Goal: Check status: Check status

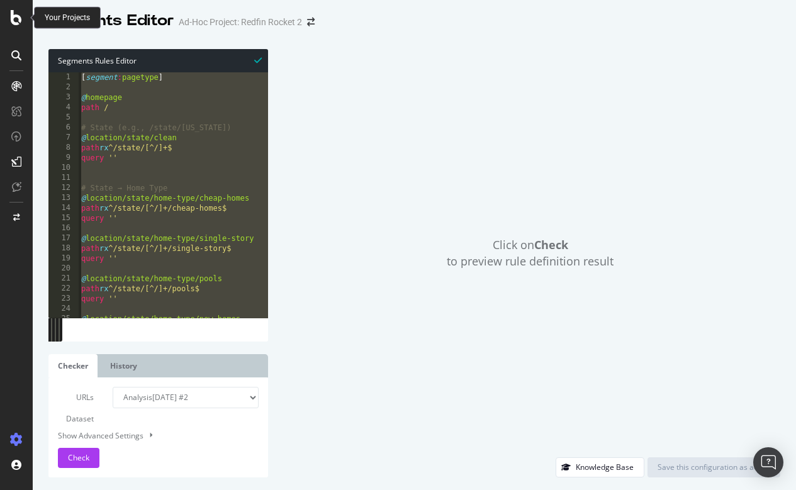
click at [14, 20] on icon at bounding box center [16, 17] width 11 height 15
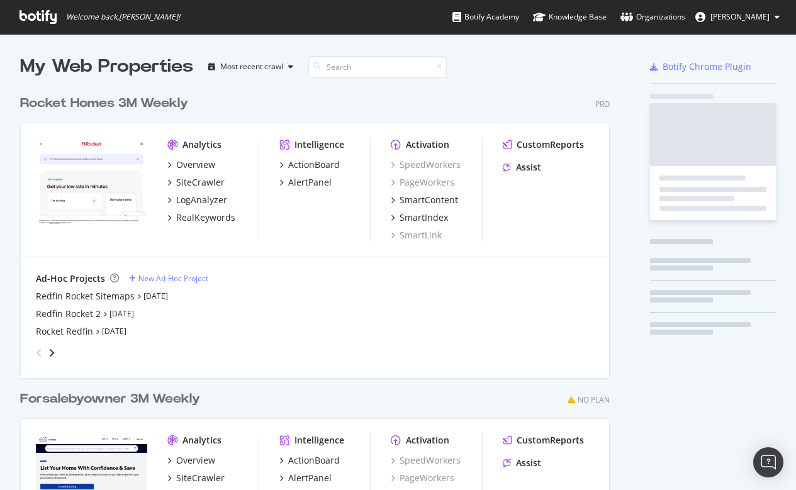
scroll to position [490, 796]
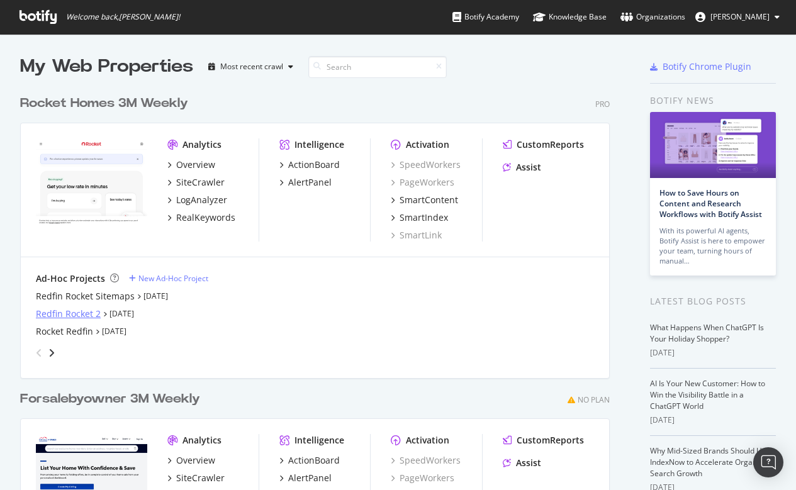
click at [76, 314] on div "Redfin Rocket 2" at bounding box center [68, 314] width 65 height 13
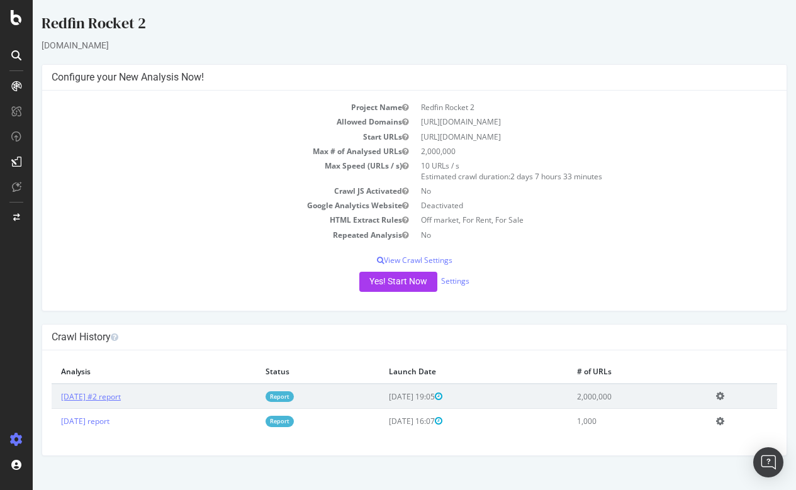
click at [118, 392] on link "[DATE] #2 report" at bounding box center [91, 397] width 60 height 11
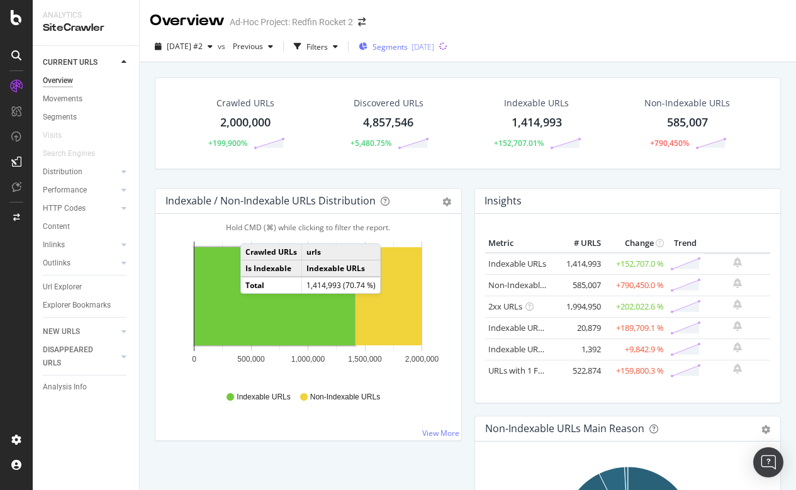
click at [408, 44] on span "Segments" at bounding box center [390, 47] width 35 height 11
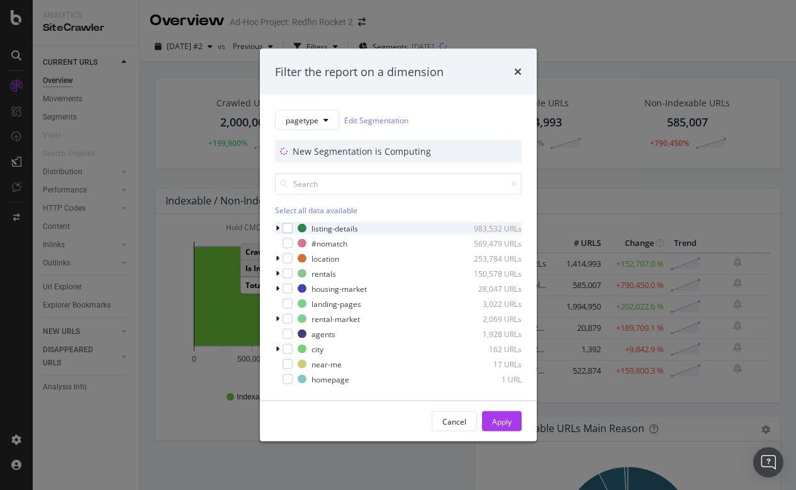
click at [276, 225] on icon "modal" at bounding box center [278, 229] width 4 height 8
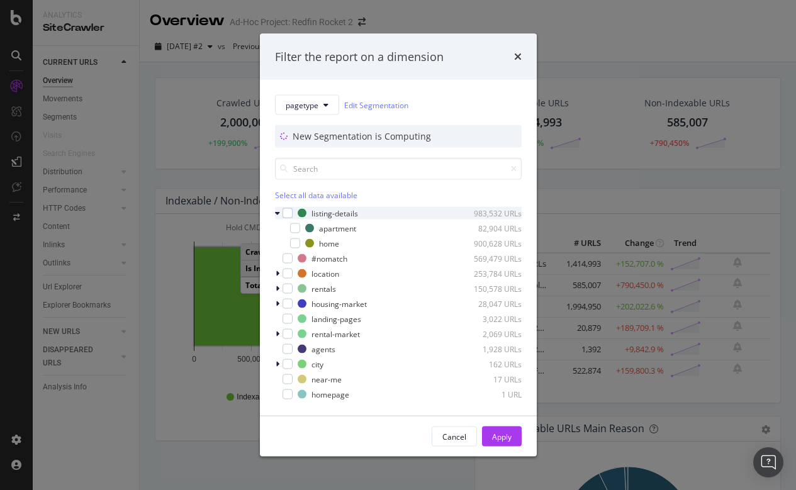
click at [278, 214] on icon "modal" at bounding box center [277, 214] width 5 height 8
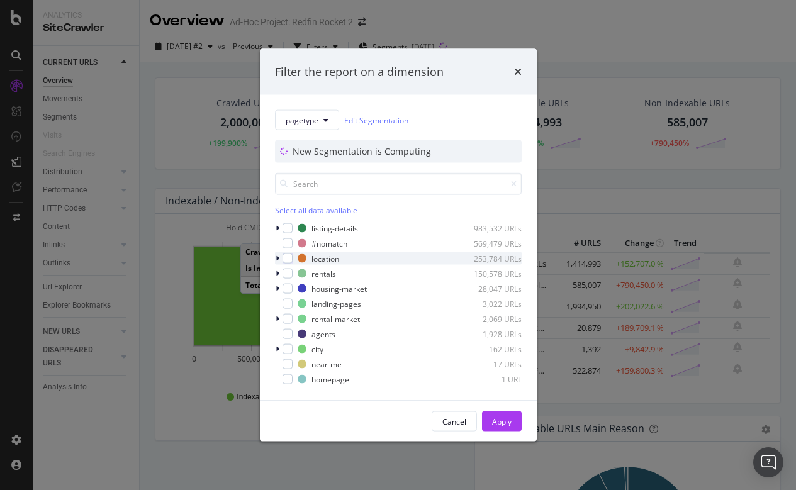
click at [277, 257] on icon "modal" at bounding box center [278, 259] width 4 height 8
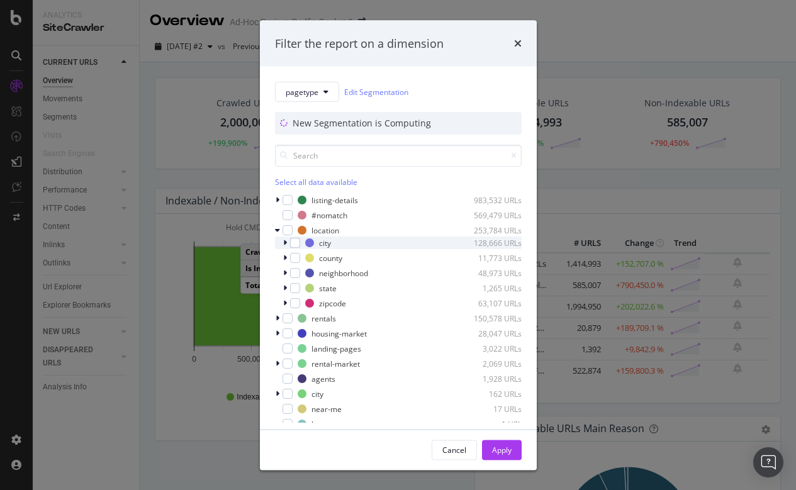
click at [284, 241] on icon "modal" at bounding box center [285, 243] width 4 height 8
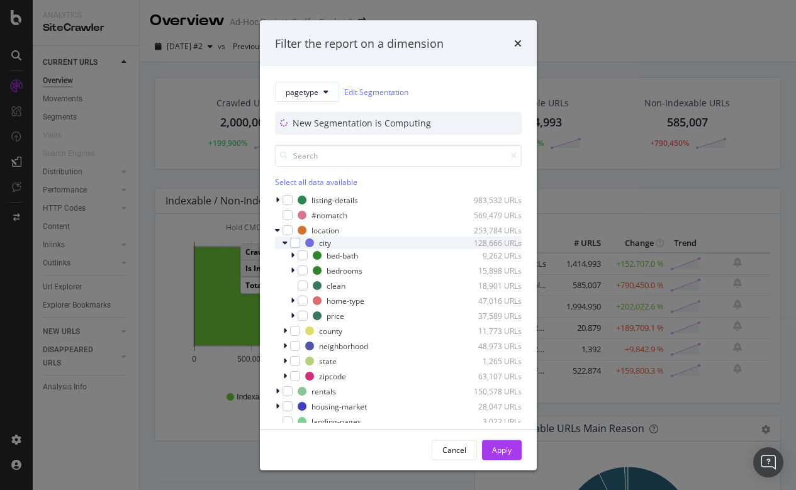
click at [284, 241] on icon "modal" at bounding box center [285, 243] width 5 height 8
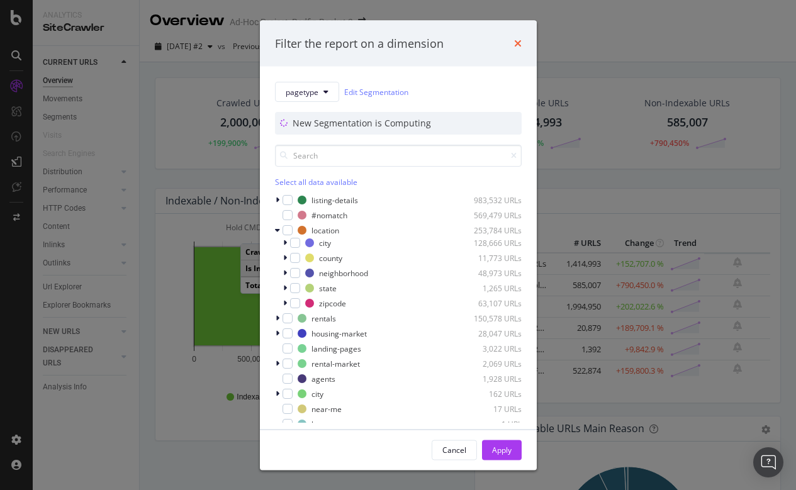
click at [519, 41] on icon "times" at bounding box center [518, 43] width 8 height 10
